Goal: Transaction & Acquisition: Purchase product/service

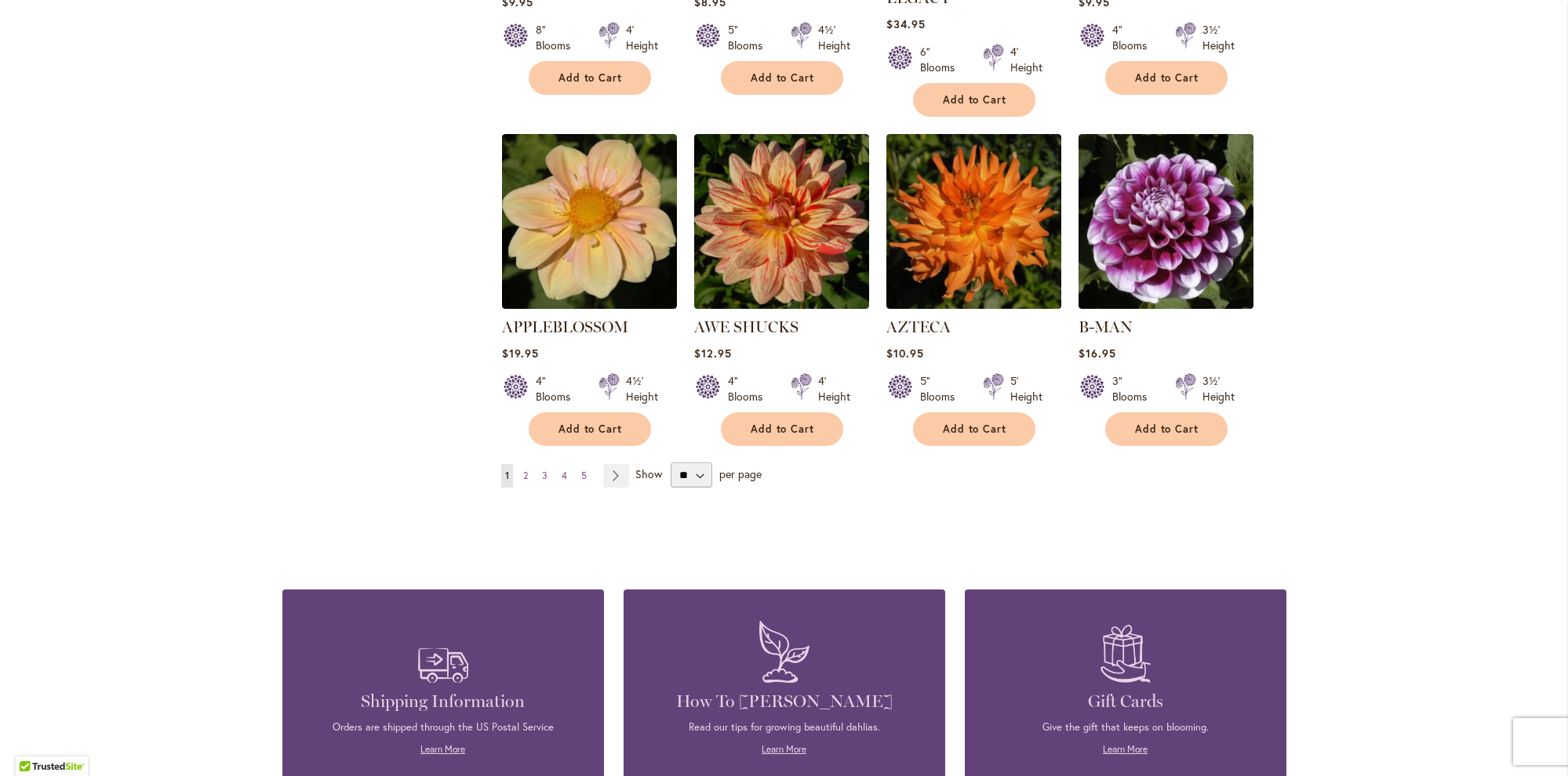
scroll to position [1234, 0]
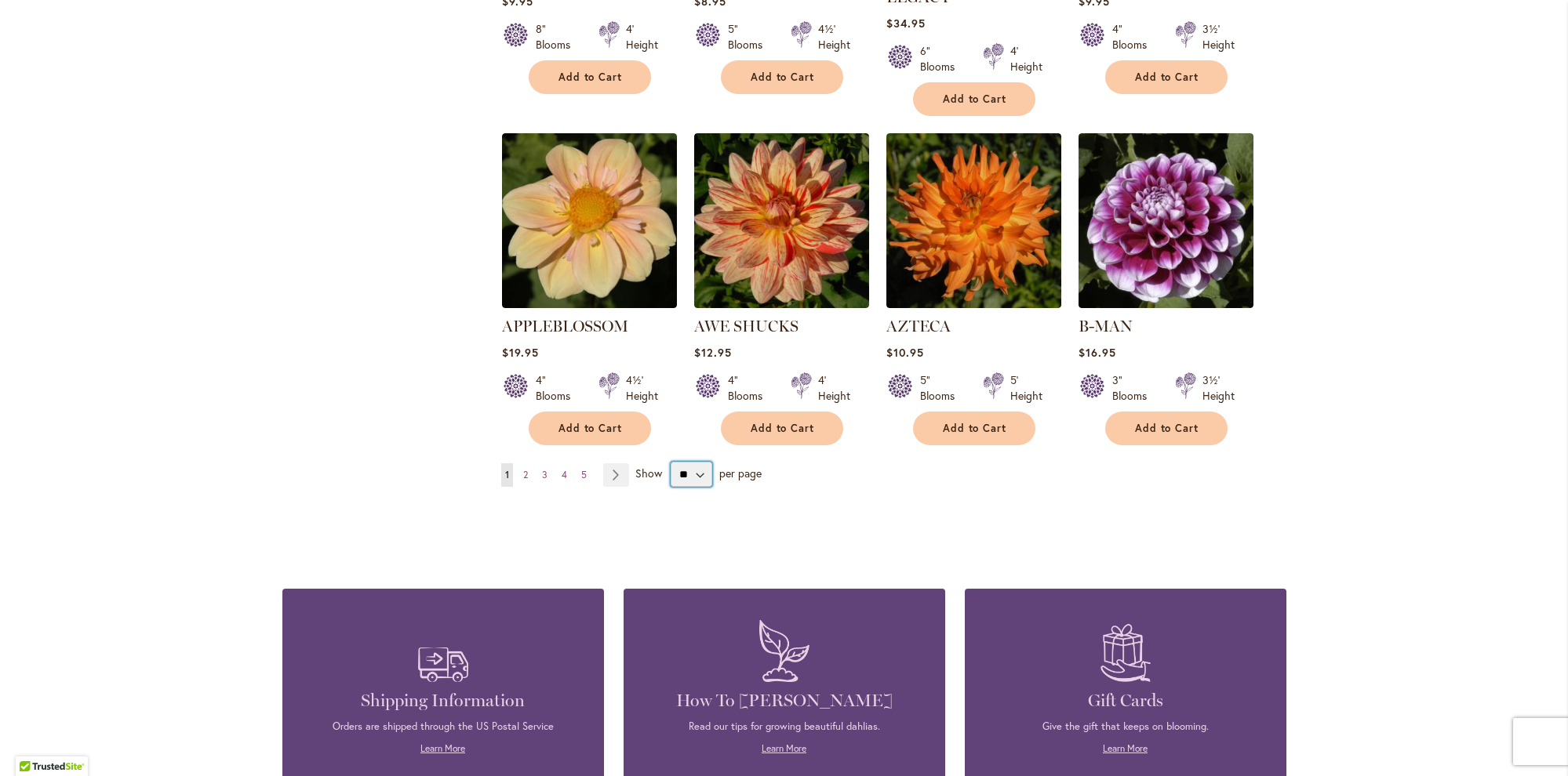
select select "**"
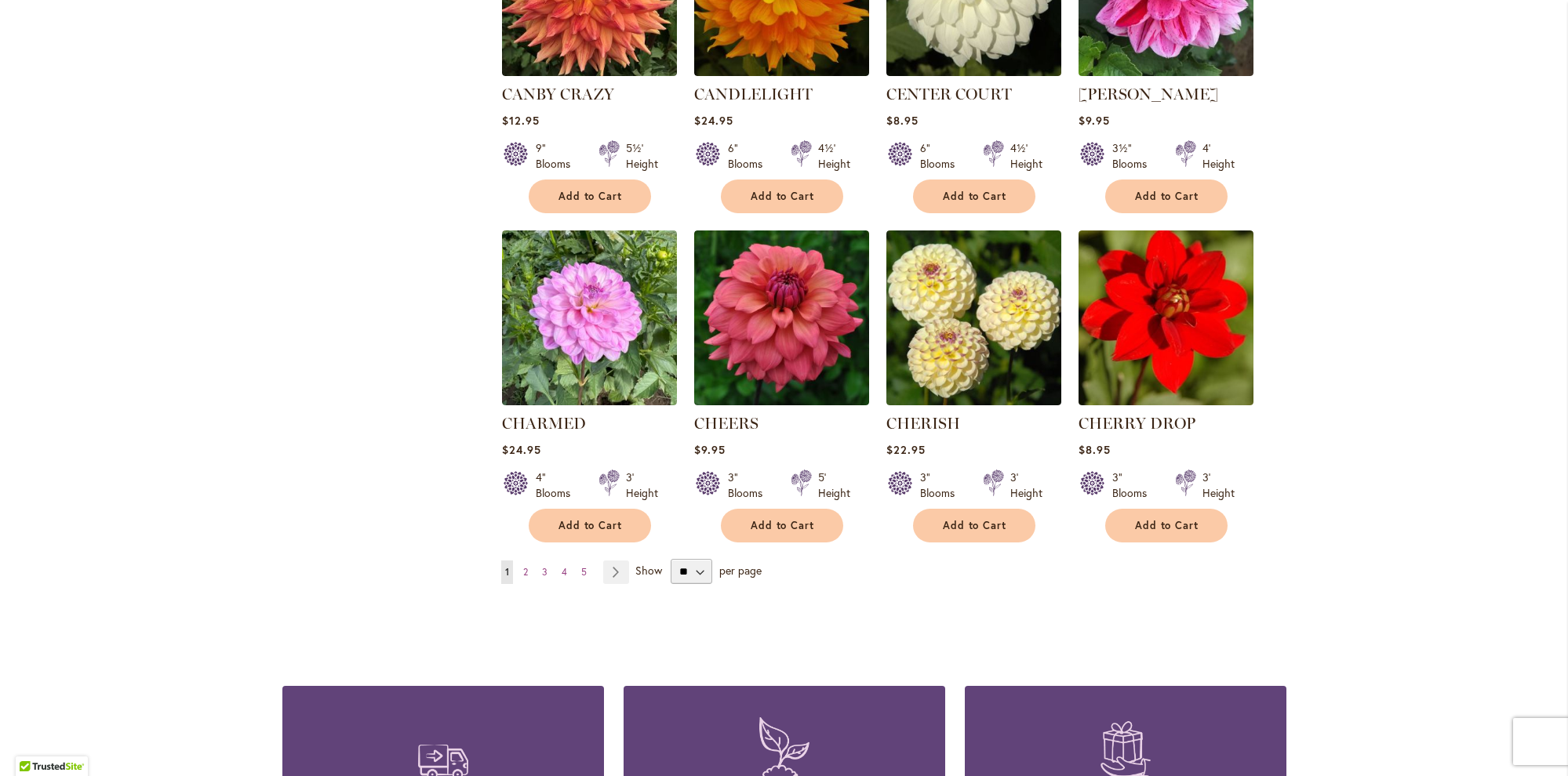
scroll to position [5131, 0]
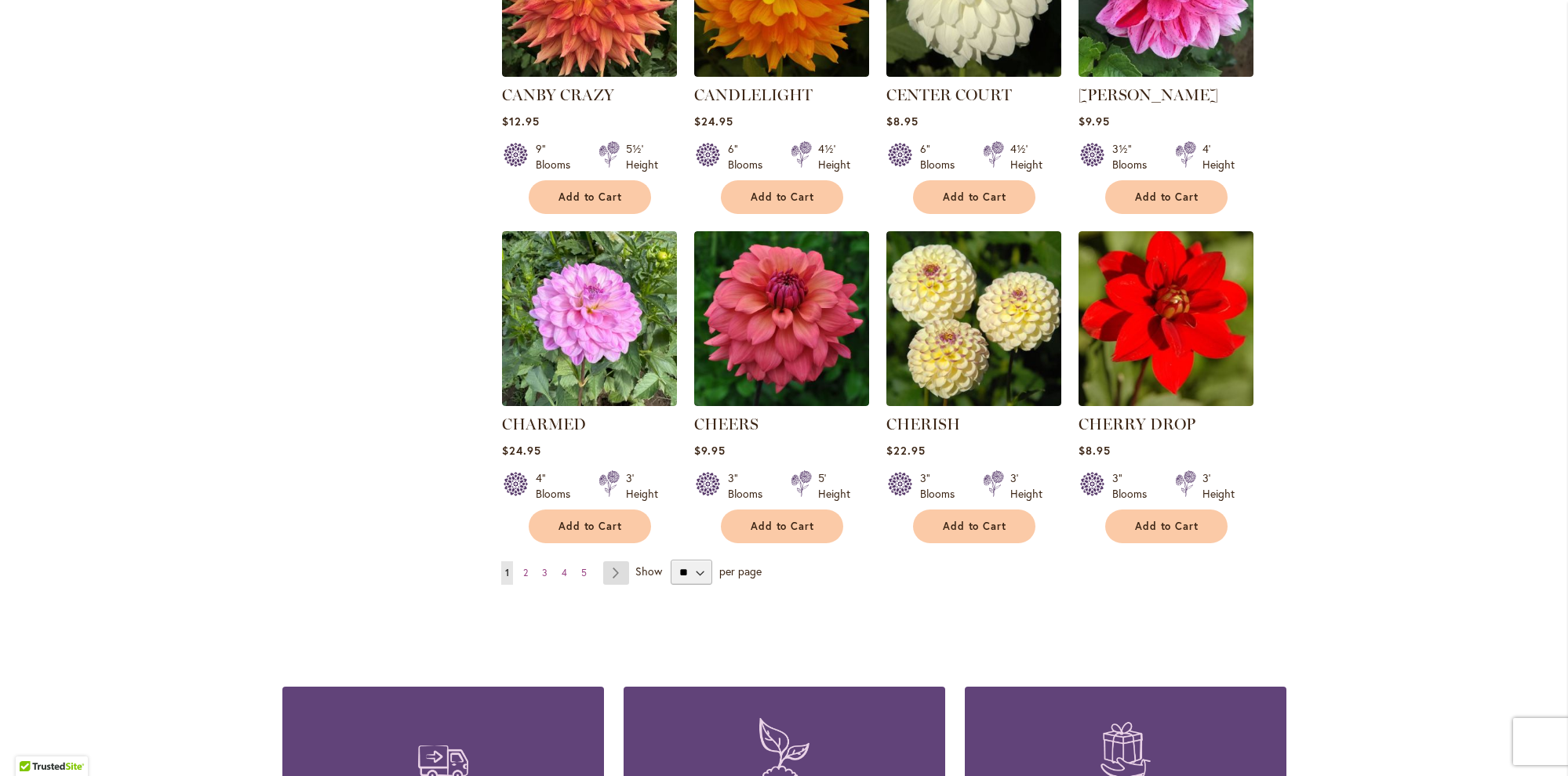
click at [618, 561] on link "Page Next" at bounding box center [616, 573] width 26 height 24
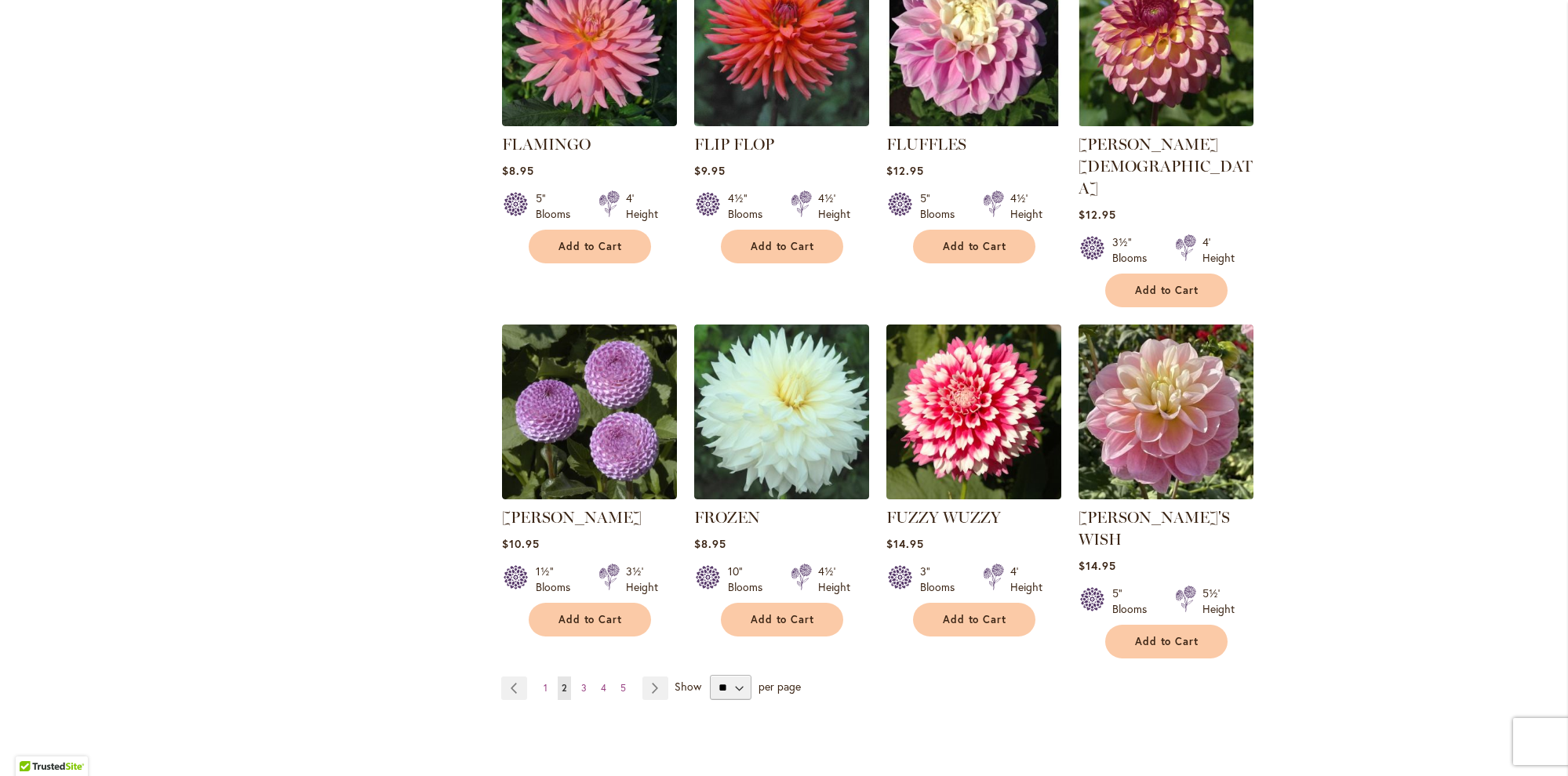
scroll to position [5196, 0]
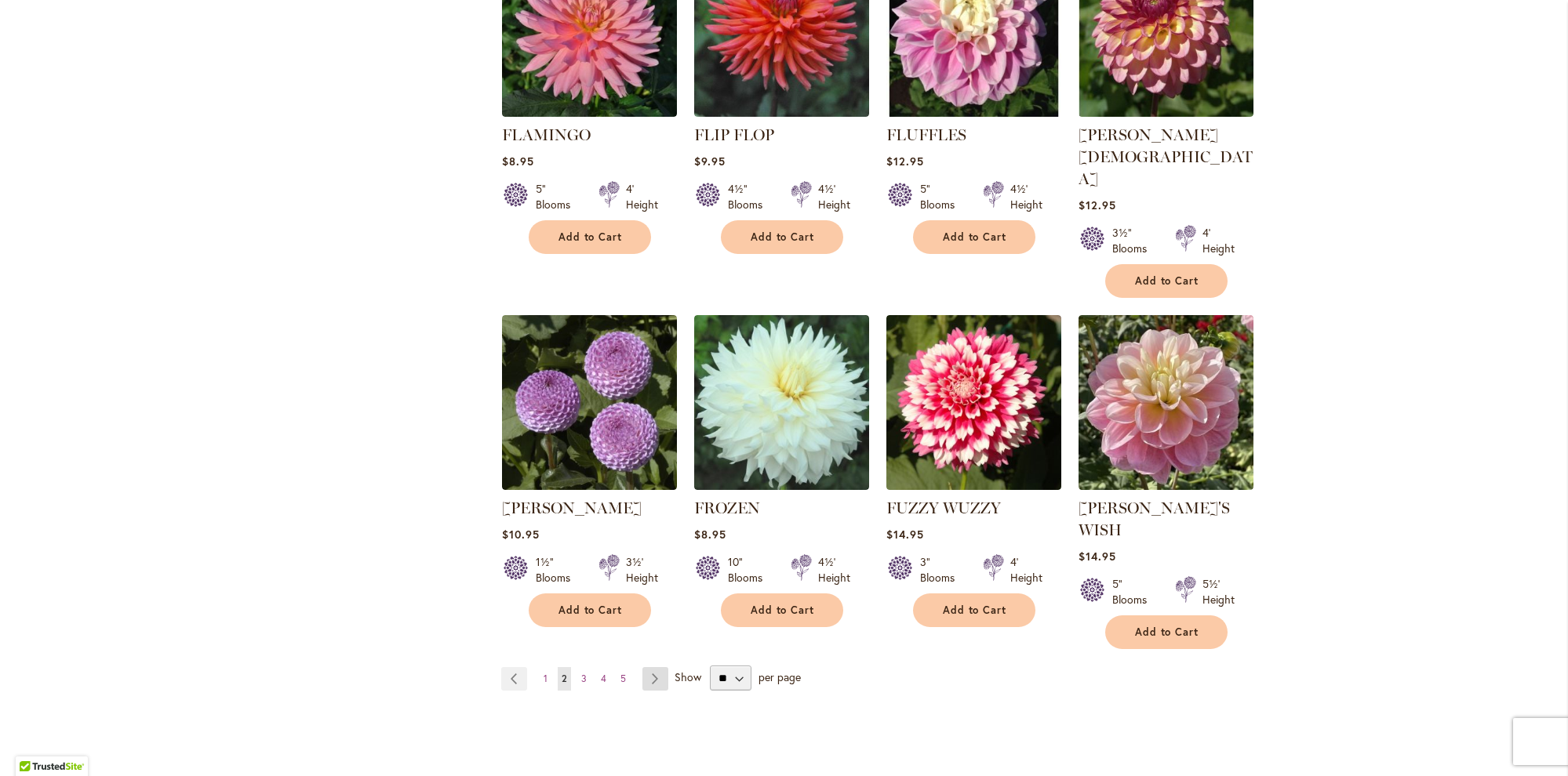
click at [654, 667] on link "Page Next" at bounding box center [654, 679] width 26 height 24
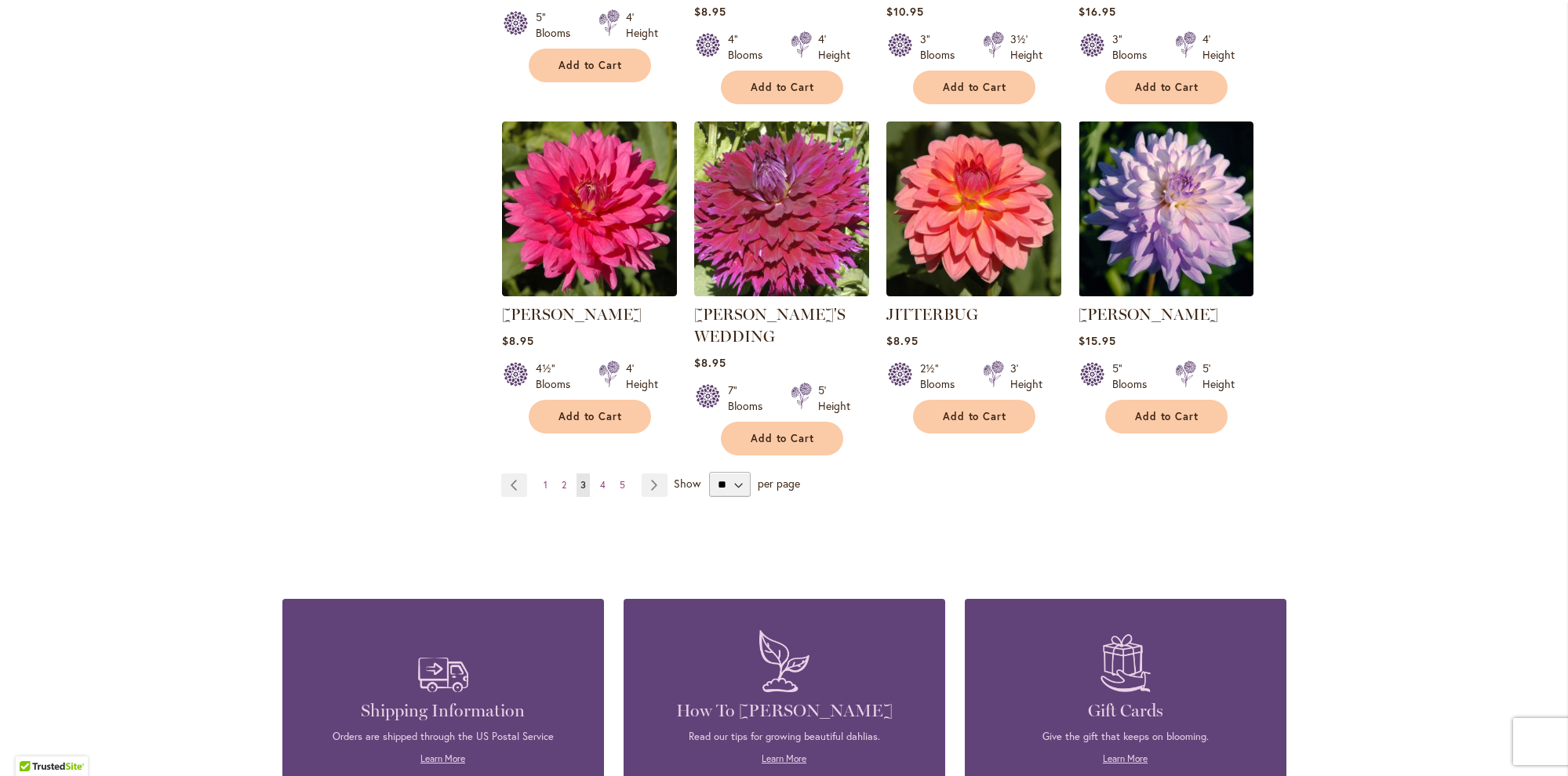
scroll to position [5373, 0]
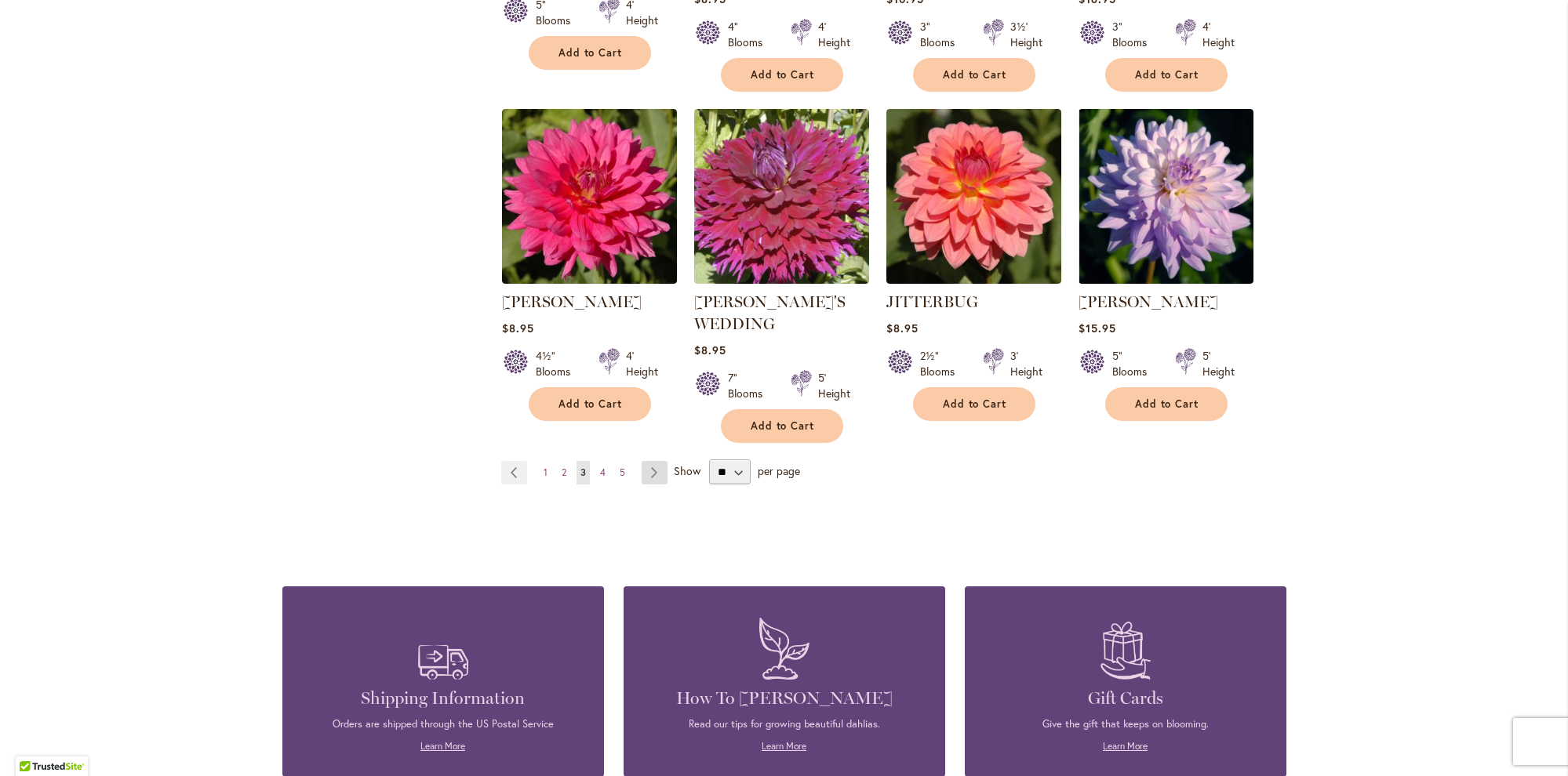
click at [651, 461] on link "Page Next" at bounding box center [653, 473] width 26 height 24
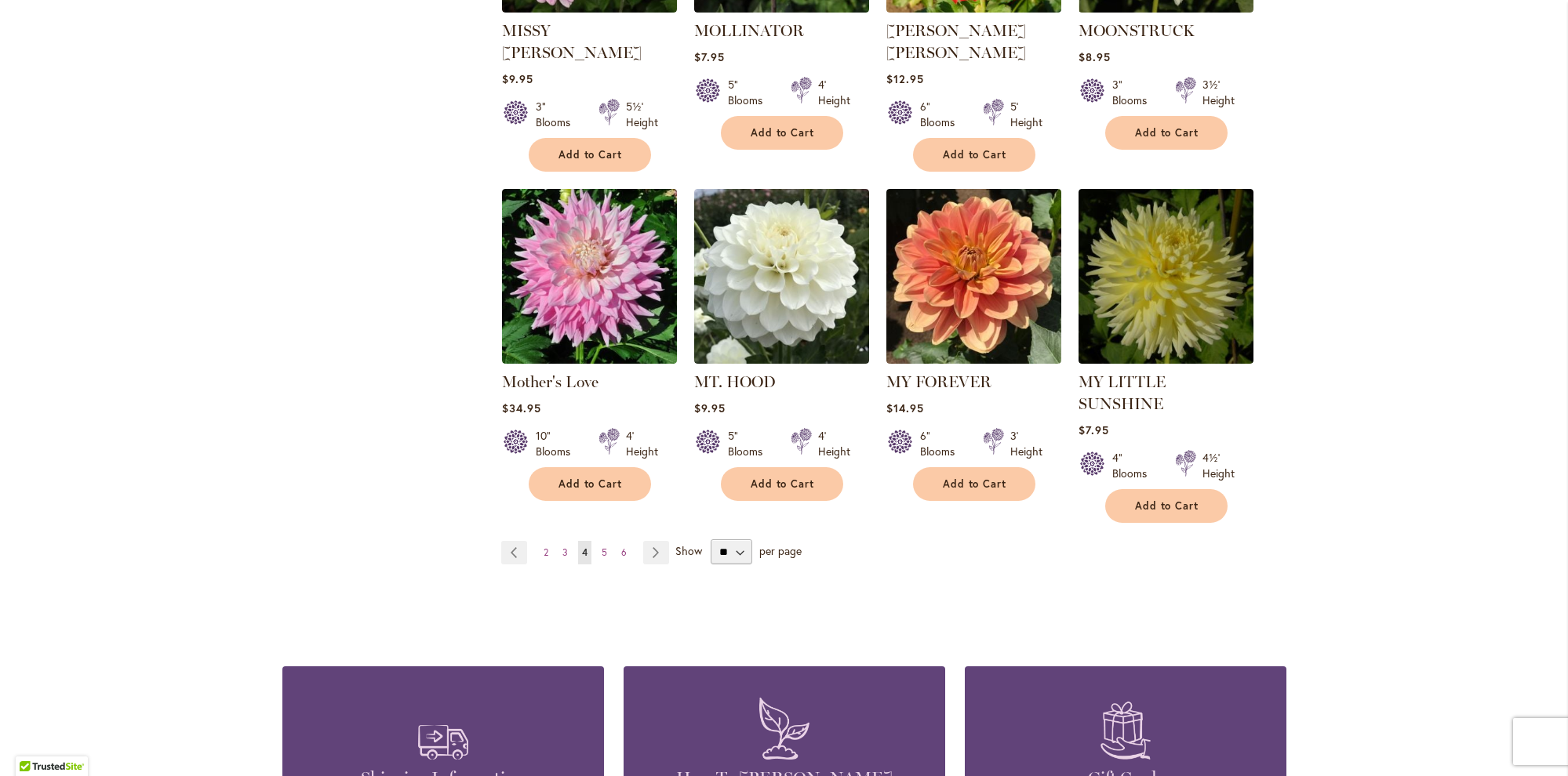
scroll to position [5241, 0]
click at [656, 540] on link "Page Next" at bounding box center [655, 551] width 26 height 24
